Goal: Transaction & Acquisition: Purchase product/service

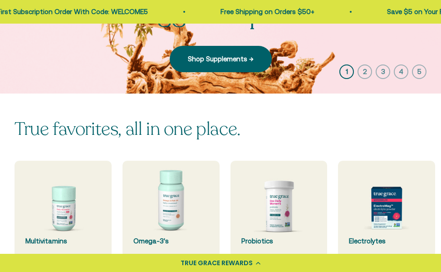
scroll to position [163, 0]
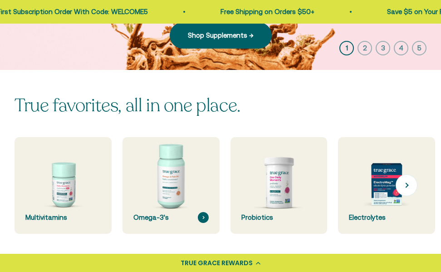
click at [167, 179] on img at bounding box center [170, 185] width 103 height 103
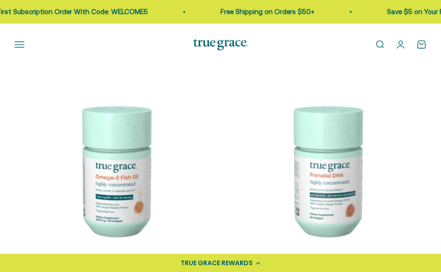
scroll to position [129, 0]
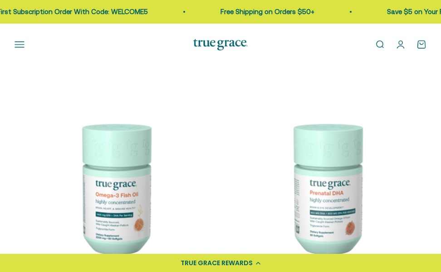
click at [121, 202] on img at bounding box center [115, 187] width 201 height 201
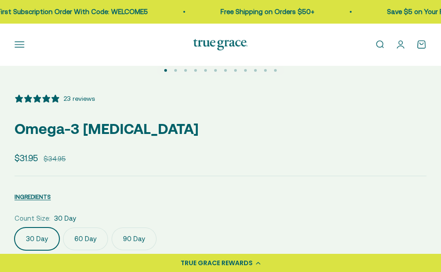
select select "3"
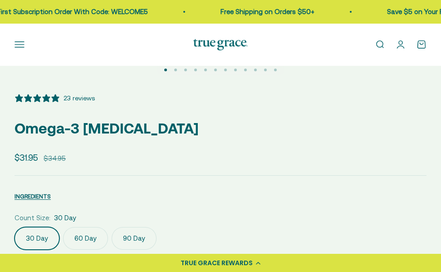
click at [128, 235] on label "90 Day" at bounding box center [134, 238] width 45 height 23
click at [15, 227] on input "90 Day" at bounding box center [14, 227] width 0 height 0
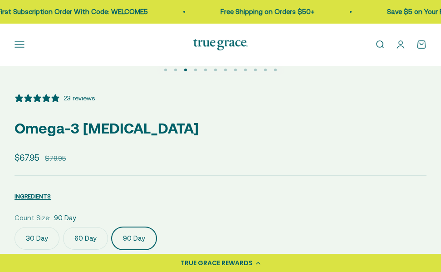
scroll to position [0, 884]
click at [80, 239] on label "60 Day" at bounding box center [85, 238] width 45 height 23
click at [15, 227] on input "60 Day" at bounding box center [14, 227] width 0 height 0
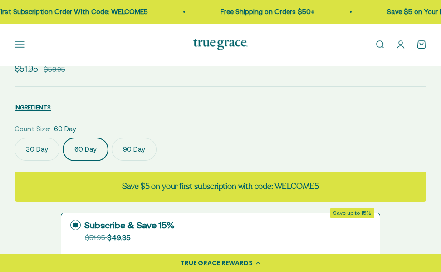
scroll to position [514, 0]
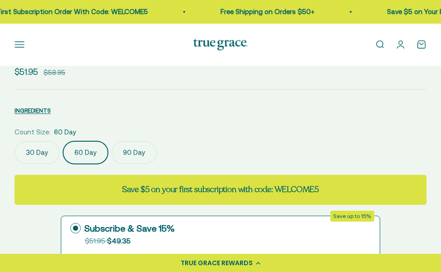
click at [123, 150] on label "90 Day" at bounding box center [134, 152] width 45 height 23
click at [15, 141] on input "90 Day" at bounding box center [14, 141] width 0 height 0
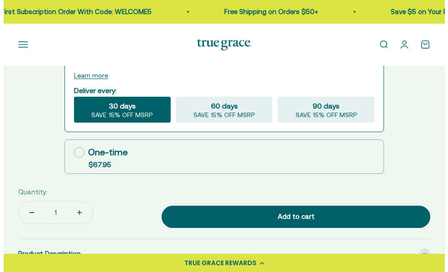
scroll to position [720, 0]
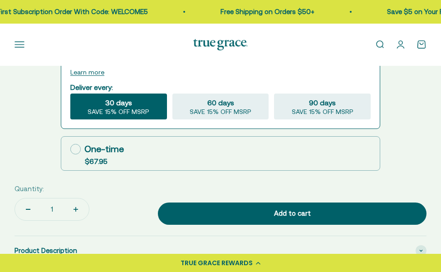
click at [77, 150] on icon at bounding box center [75, 149] width 10 height 10
click at [70, 149] on input "One-time $67.95" at bounding box center [70, 149] width 0 height 0
radio input "true"
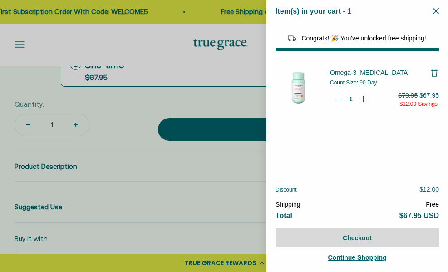
select select "44878154563798"
select select "40058346897600"
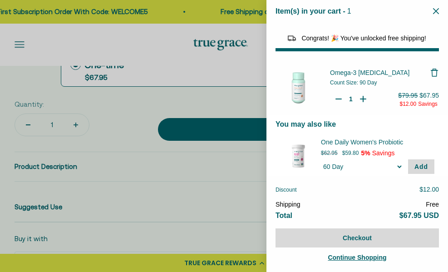
click at [354, 257] on span "Continue Shopping" at bounding box center [357, 257] width 59 height 7
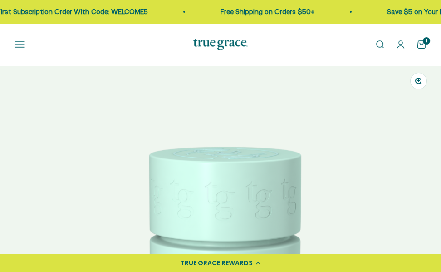
select select "3"
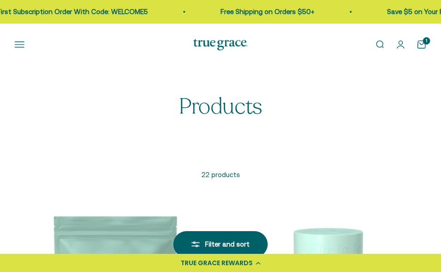
click at [218, 172] on p "22 products" at bounding box center [221, 174] width 412 height 11
click at [175, 41] on div "Open navigation menu Open search Shop Multivitamins Women's Multivitamin Women'…" at bounding box center [99, 44] width 168 height 10
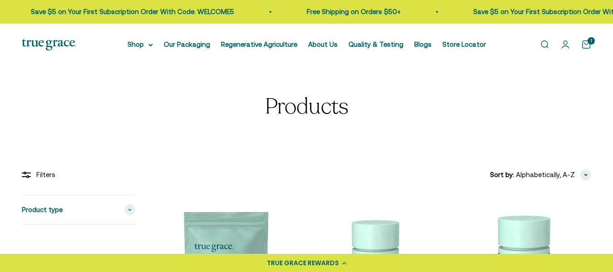
click at [441, 44] on link "Open search" at bounding box center [545, 44] width 10 height 10
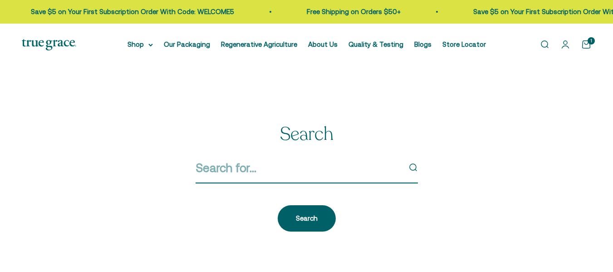
click at [222, 160] on input "Search" at bounding box center [298, 167] width 205 height 19
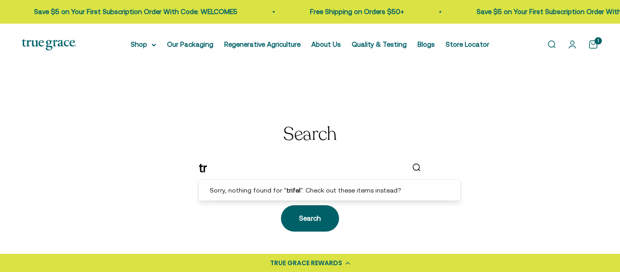
type input "t"
type input "c"
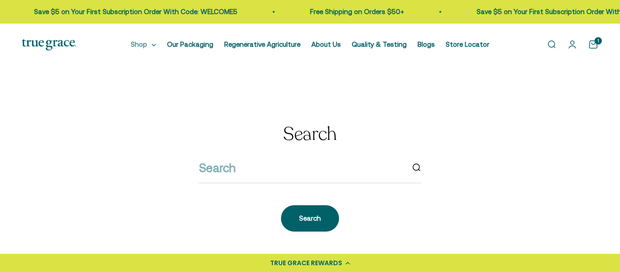
click at [141, 44] on summary "Shop" at bounding box center [143, 44] width 25 height 11
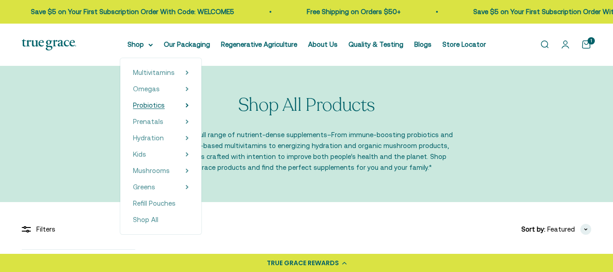
click at [155, 104] on span "Probiotics" at bounding box center [149, 105] width 32 height 8
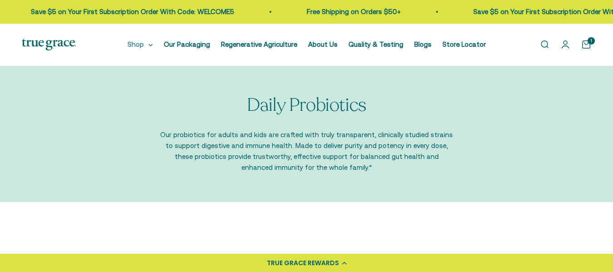
click at [137, 46] on summary "Shop" at bounding box center [140, 44] width 25 height 11
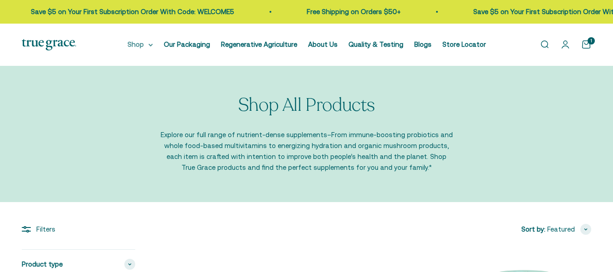
click at [142, 40] on summary "Shop" at bounding box center [140, 44] width 25 height 11
